Goal: Complete application form: Complete application form

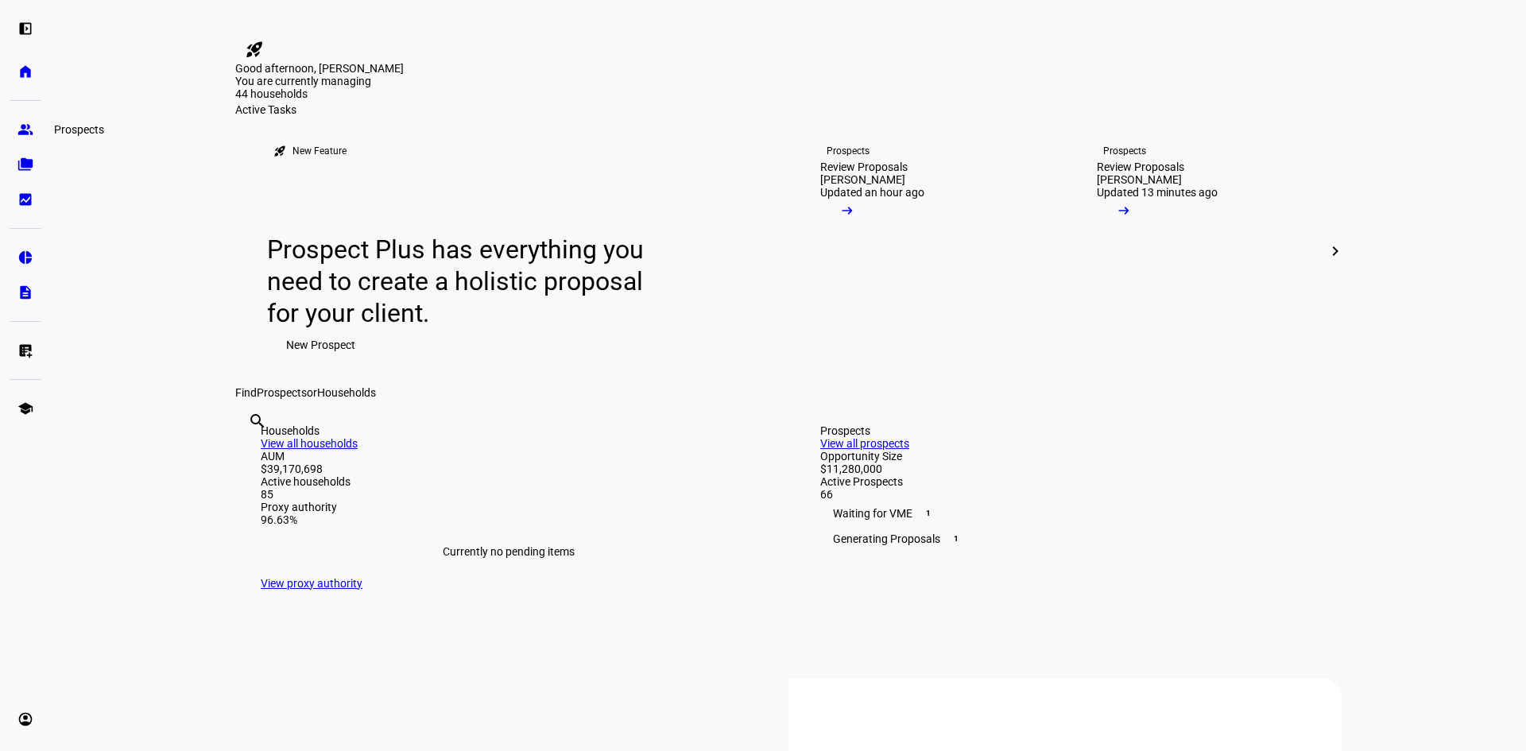
drag, startPoint x: 25, startPoint y: 122, endPoint x: 34, endPoint y: 126, distance: 9.6
click at [25, 122] on eth-mat-symbol "group" at bounding box center [25, 130] width 16 height 16
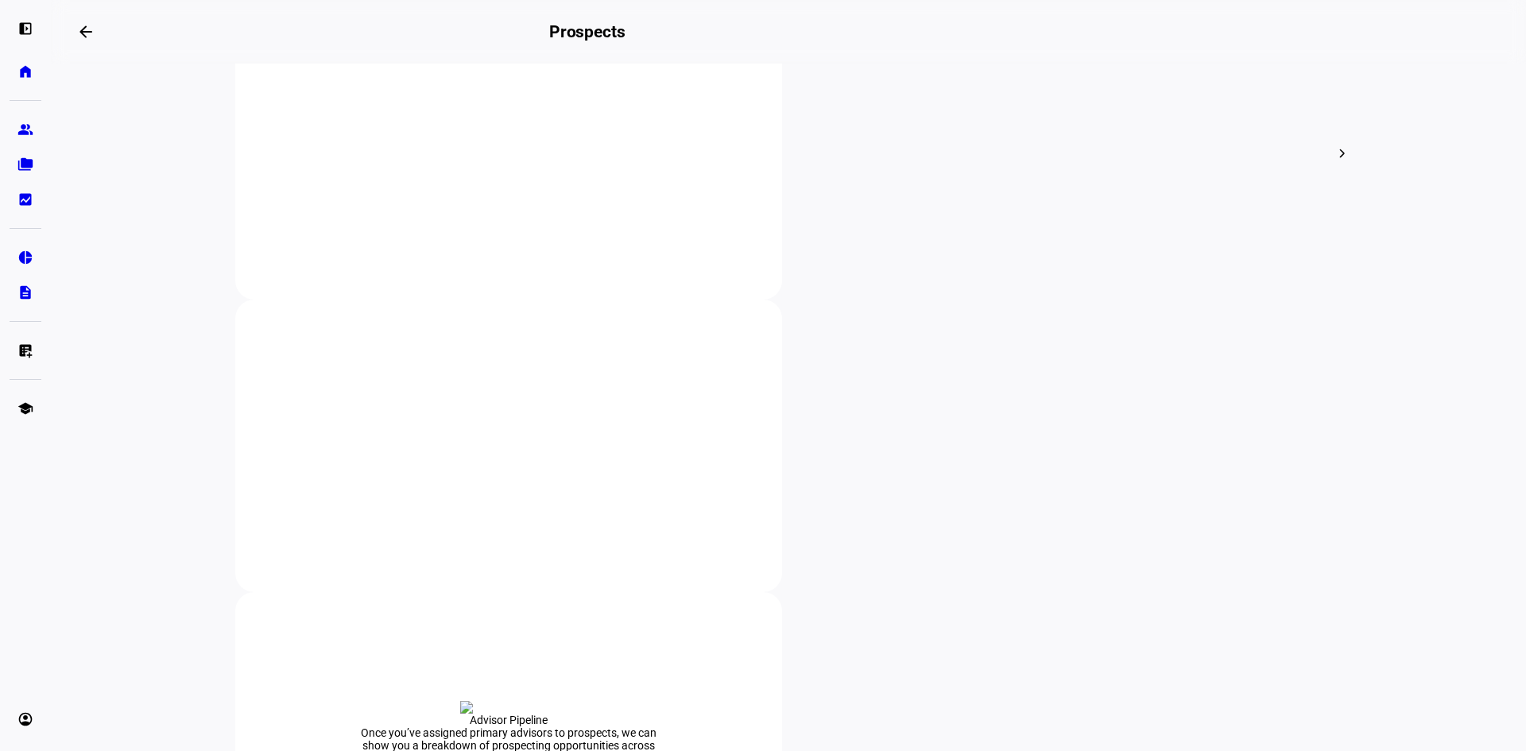
scroll to position [795, 0]
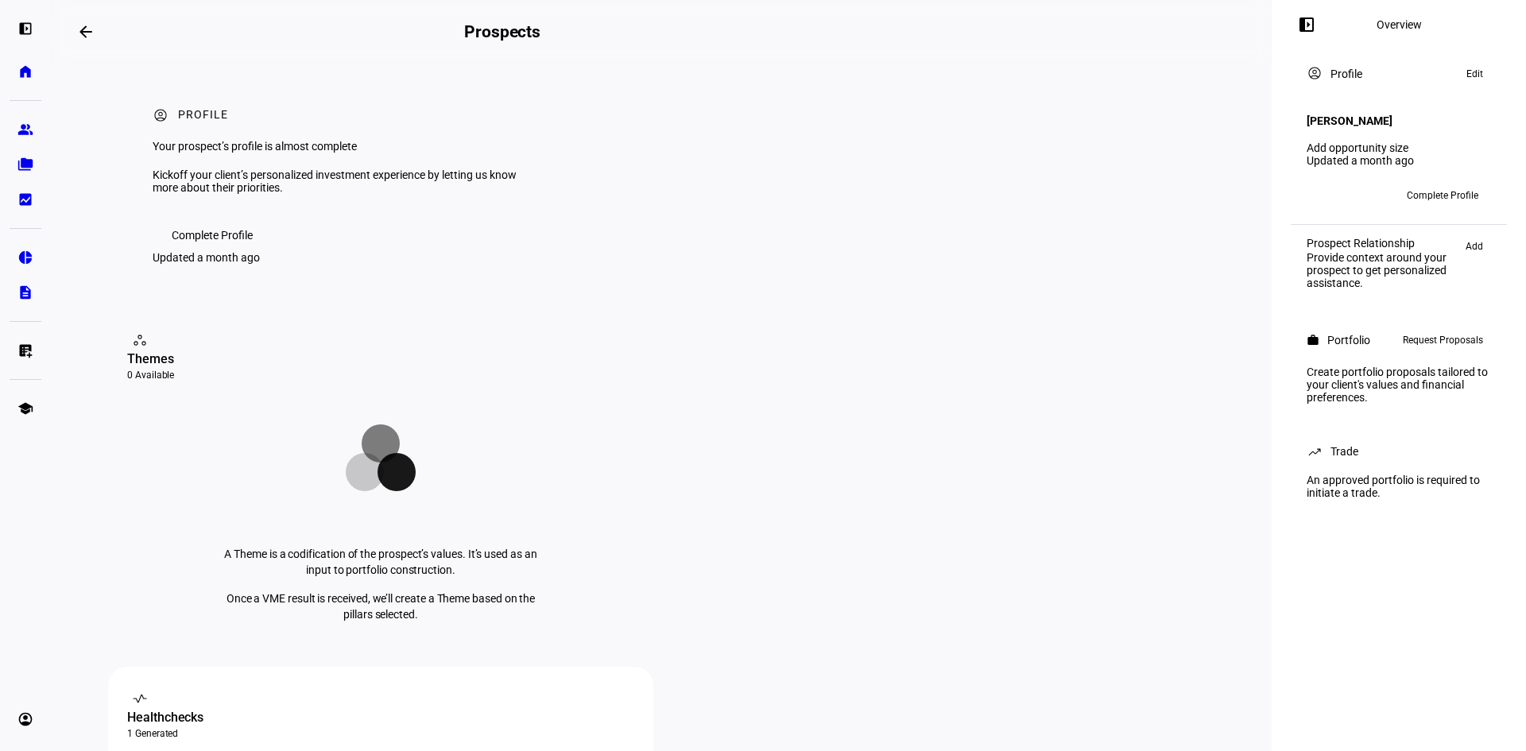
click at [1477, 186] on span "Complete Profile" at bounding box center [1442, 195] width 72 height 25
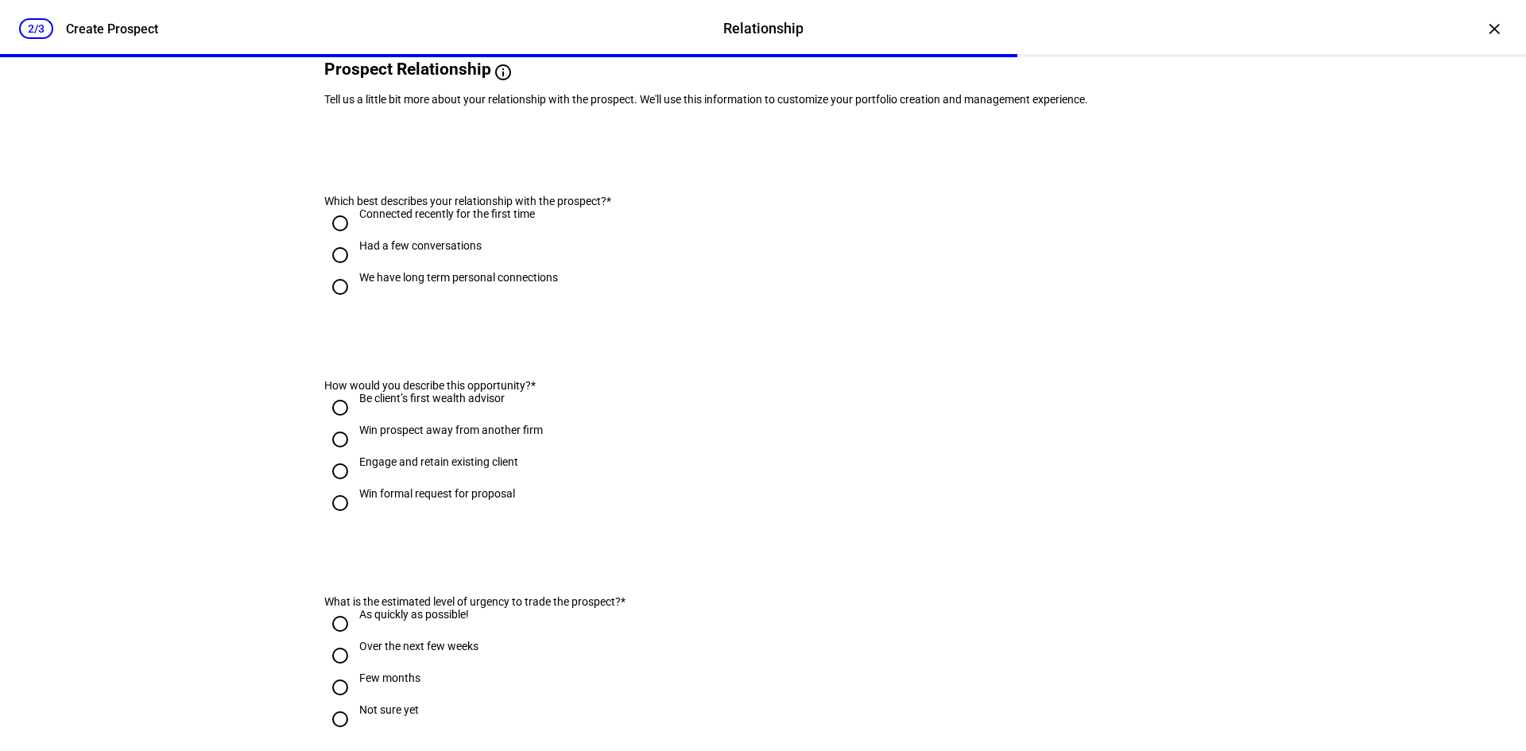
scroll to position [159, 0]
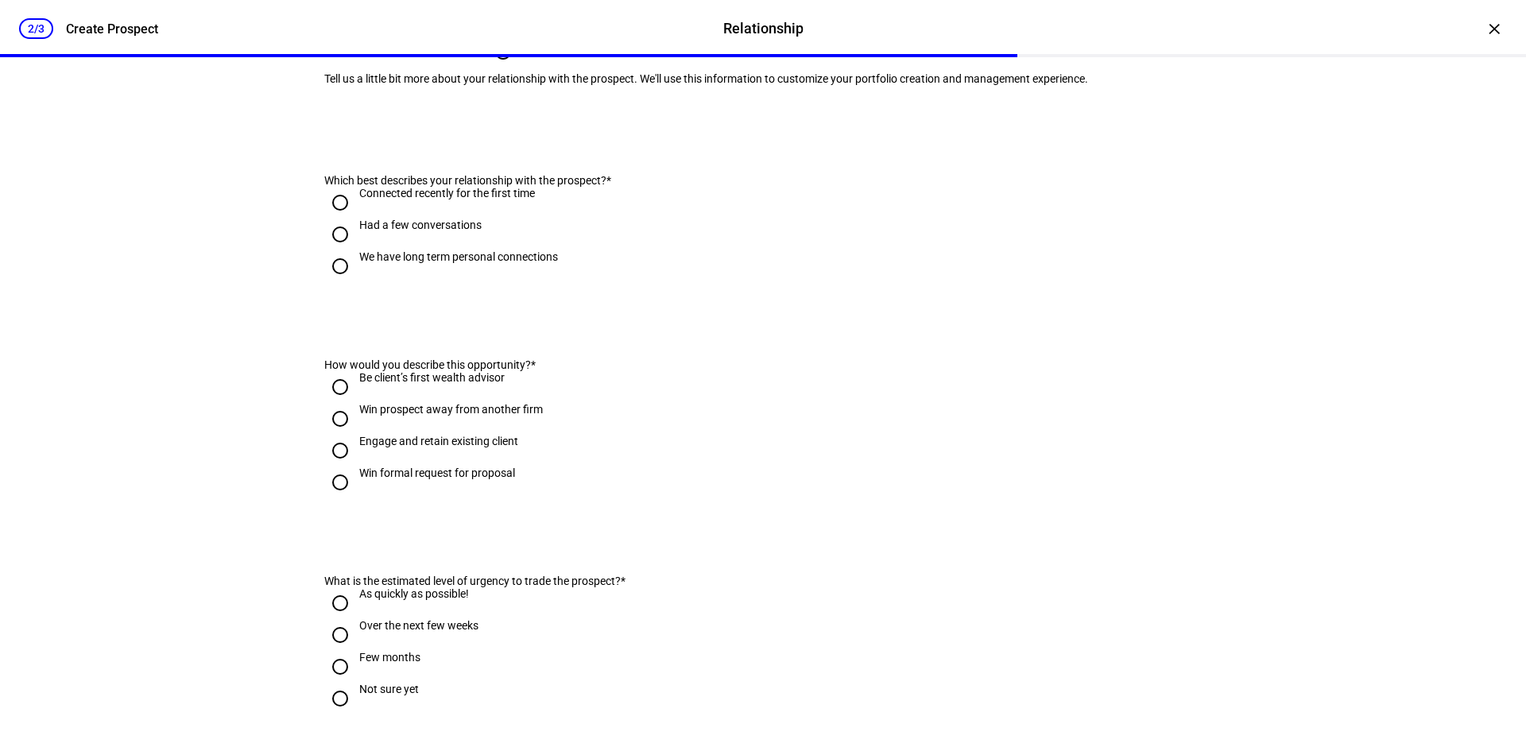
click at [435, 199] on div "Connected recently for the first time" at bounding box center [447, 193] width 176 height 13
click at [356, 219] on input "Connected recently for the first time" at bounding box center [340, 203] width 32 height 32
radio input "true"
